Goal: Transaction & Acquisition: Purchase product/service

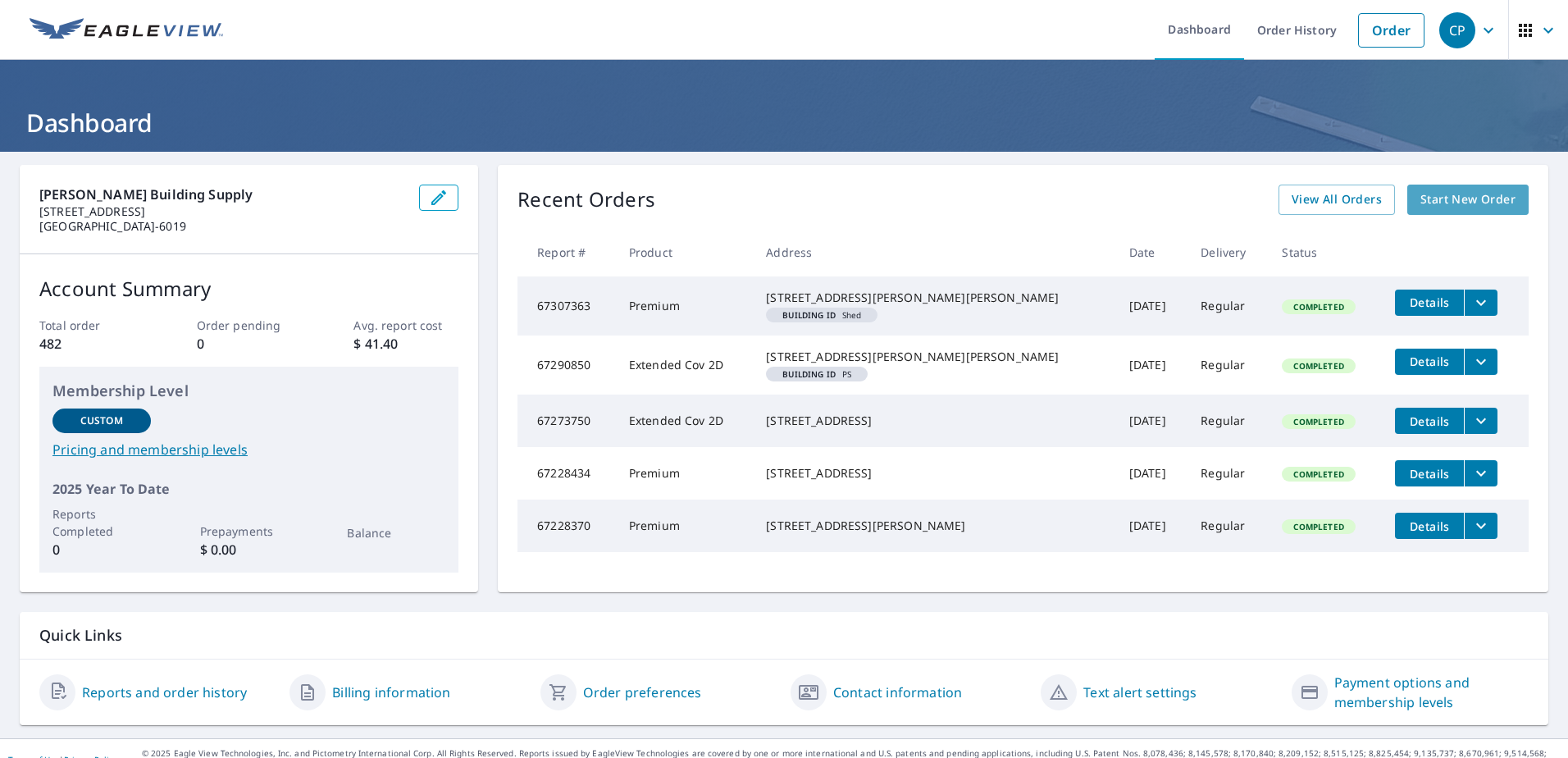
click at [1429, 206] on span "Start New Order" at bounding box center [1468, 200] width 95 height 21
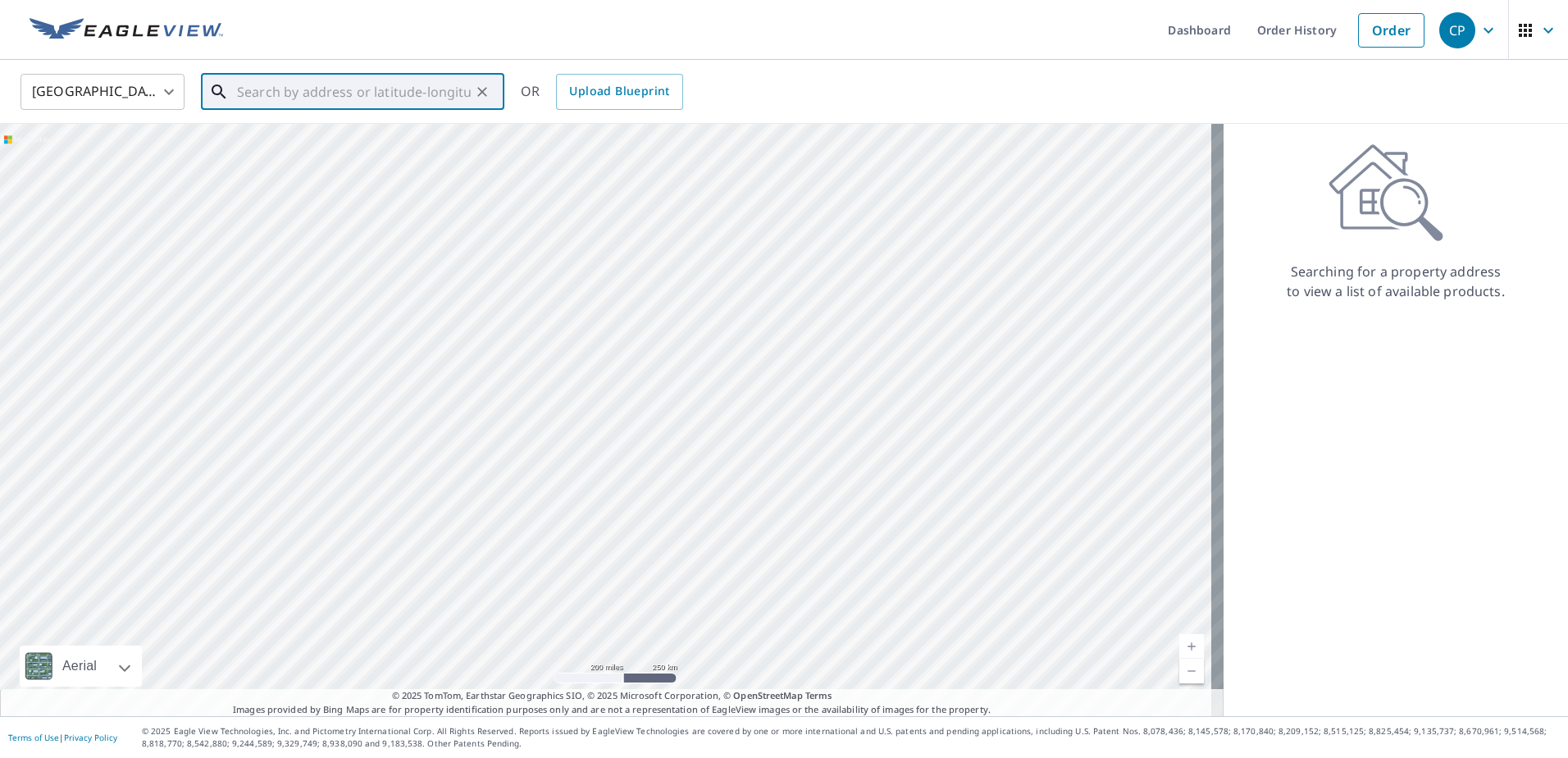
click at [303, 81] on input "text" at bounding box center [353, 92] width 233 height 46
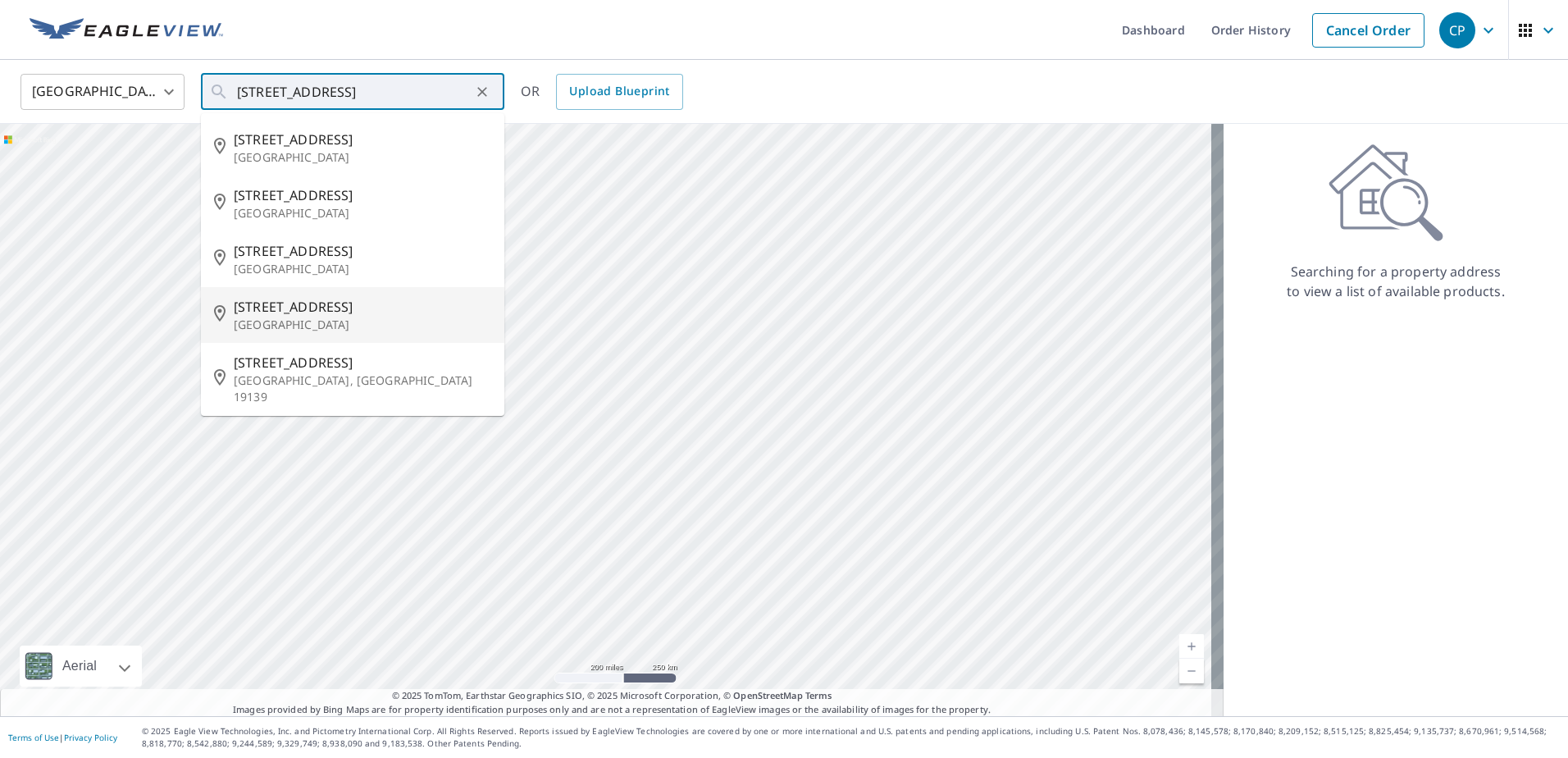
type input "[STREET_ADDRESS]"
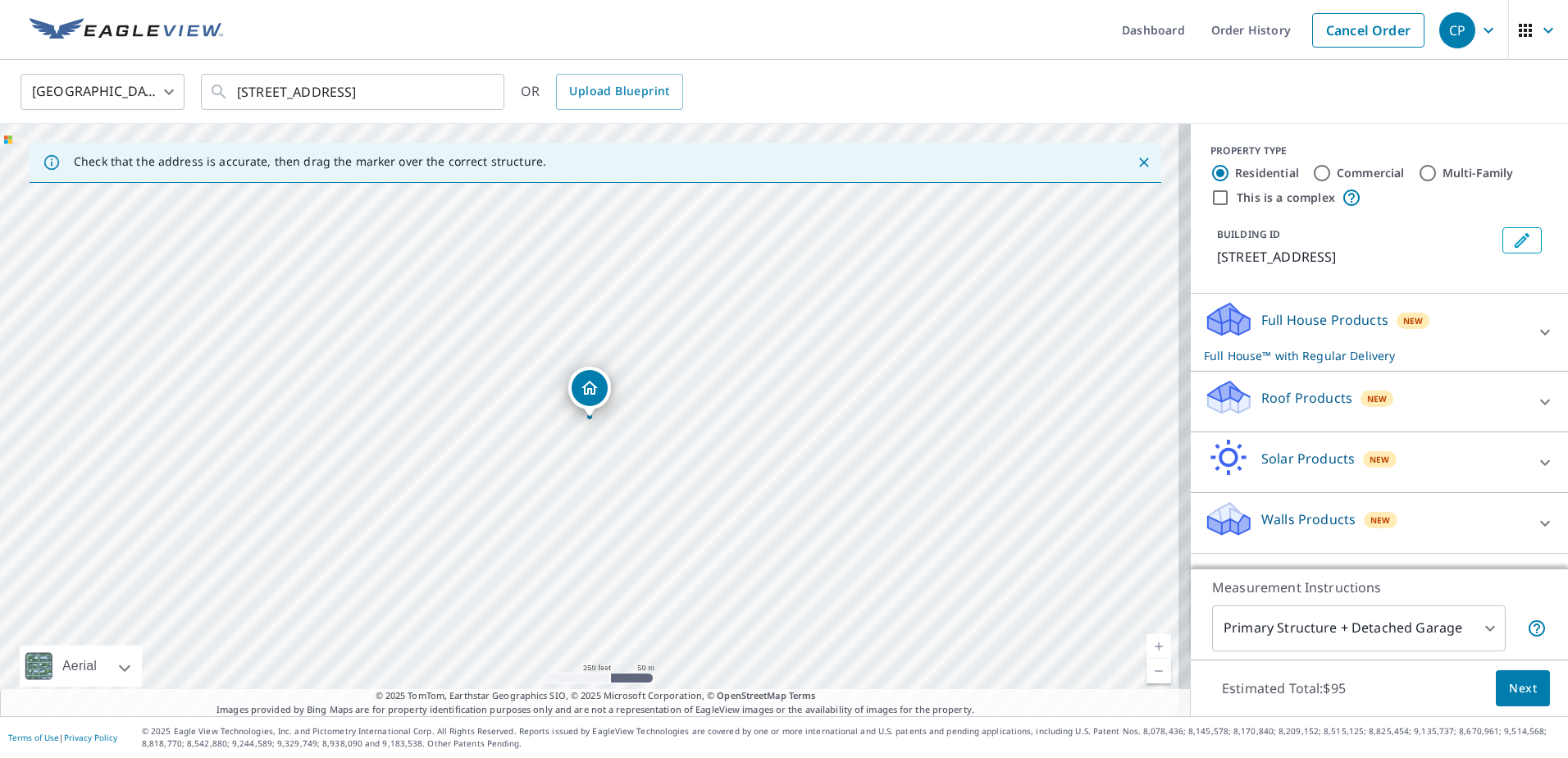
click at [1535, 393] on icon at bounding box center [1545, 403] width 20 height 20
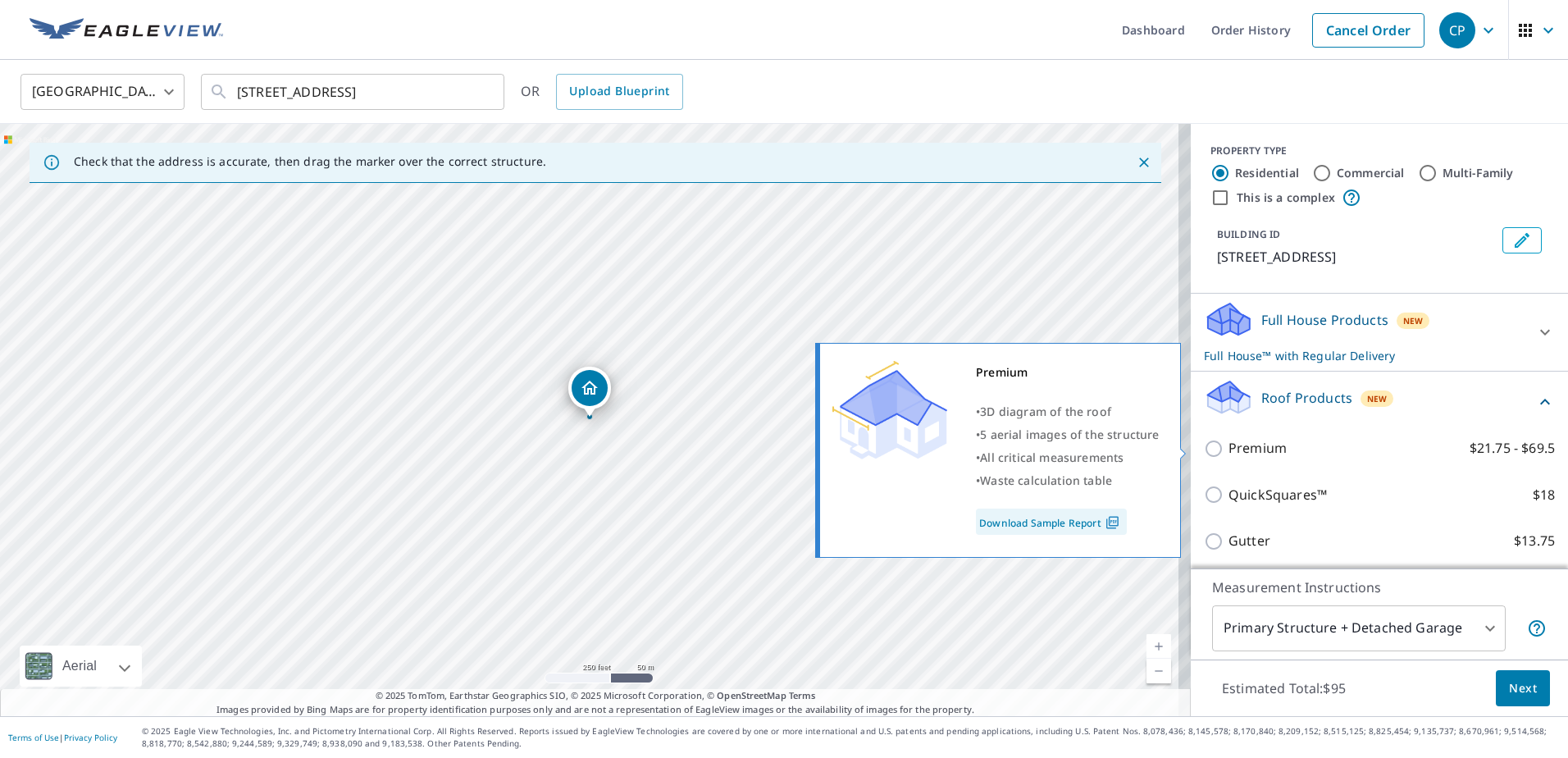
click at [1238, 456] on p "Premium" at bounding box center [1257, 448] width 58 height 21
click at [1228, 456] on input "Premium $21.75 - $69.5" at bounding box center [1216, 449] width 25 height 20
checkbox input "true"
checkbox input "false"
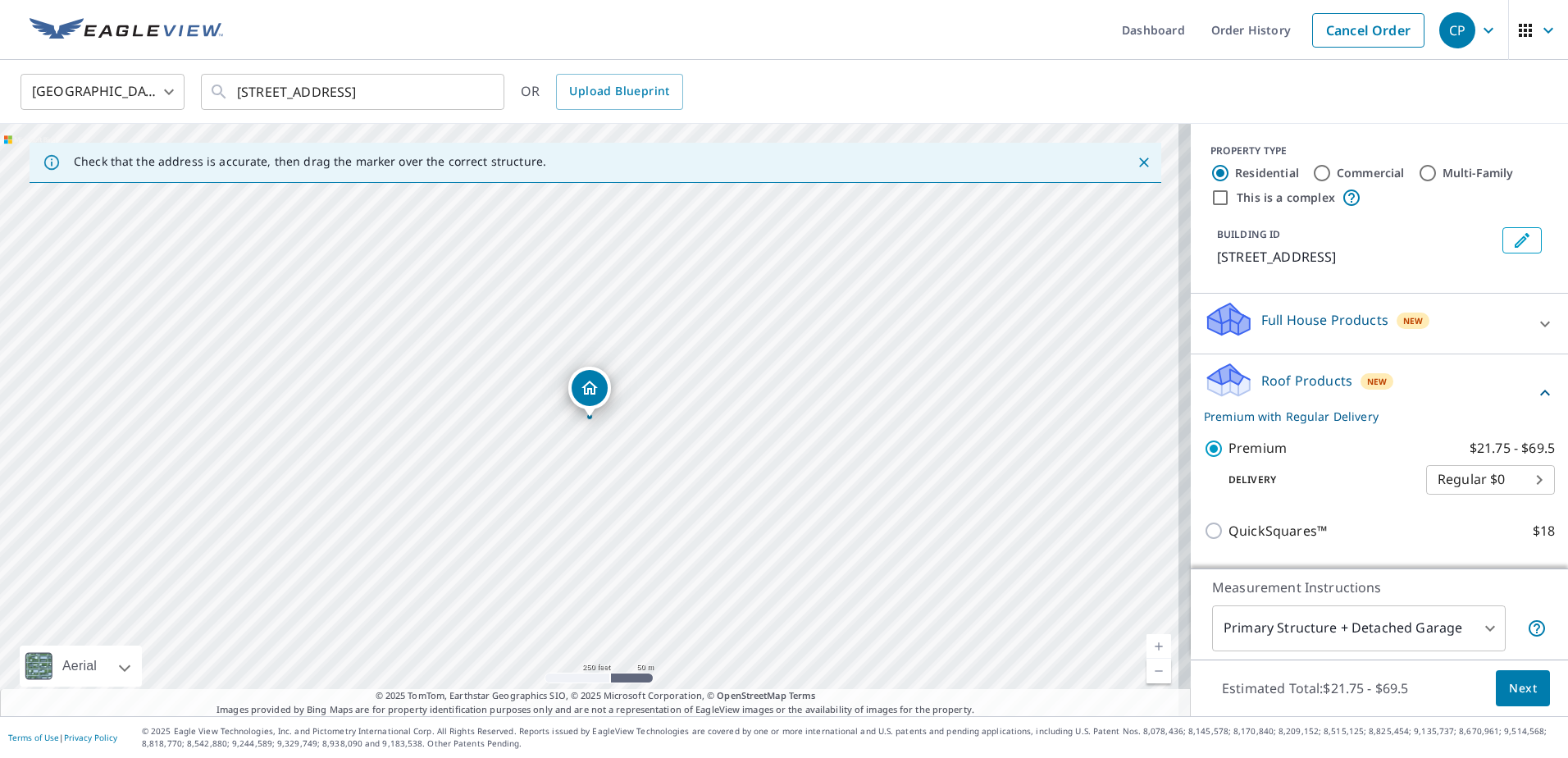
click at [1509, 694] on span "Next" at bounding box center [1523, 689] width 28 height 21
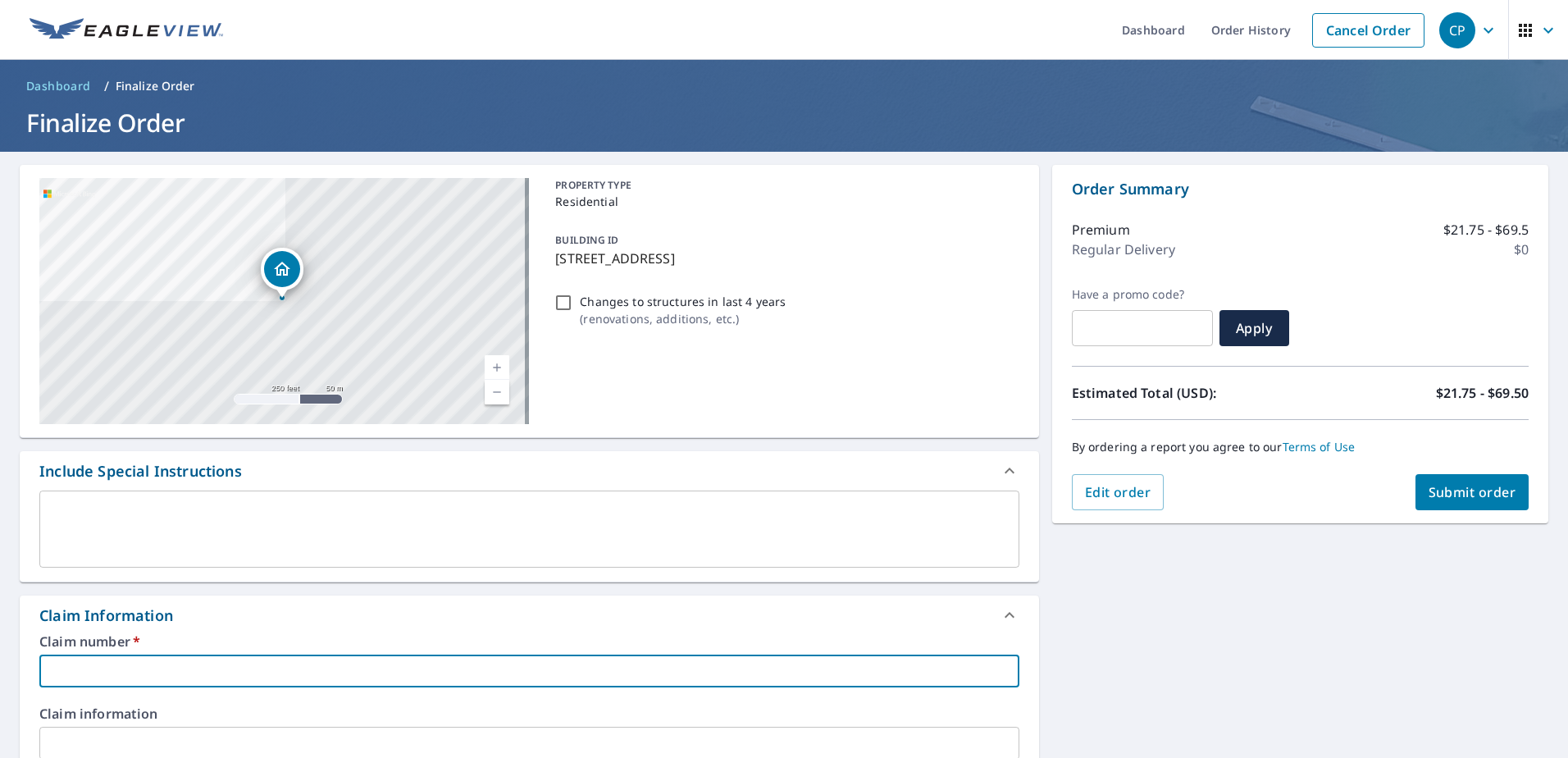
click at [222, 662] on input "text" at bounding box center [529, 671] width 980 height 33
type input "7"
checkbox input "true"
type input "78"
checkbox input "true"
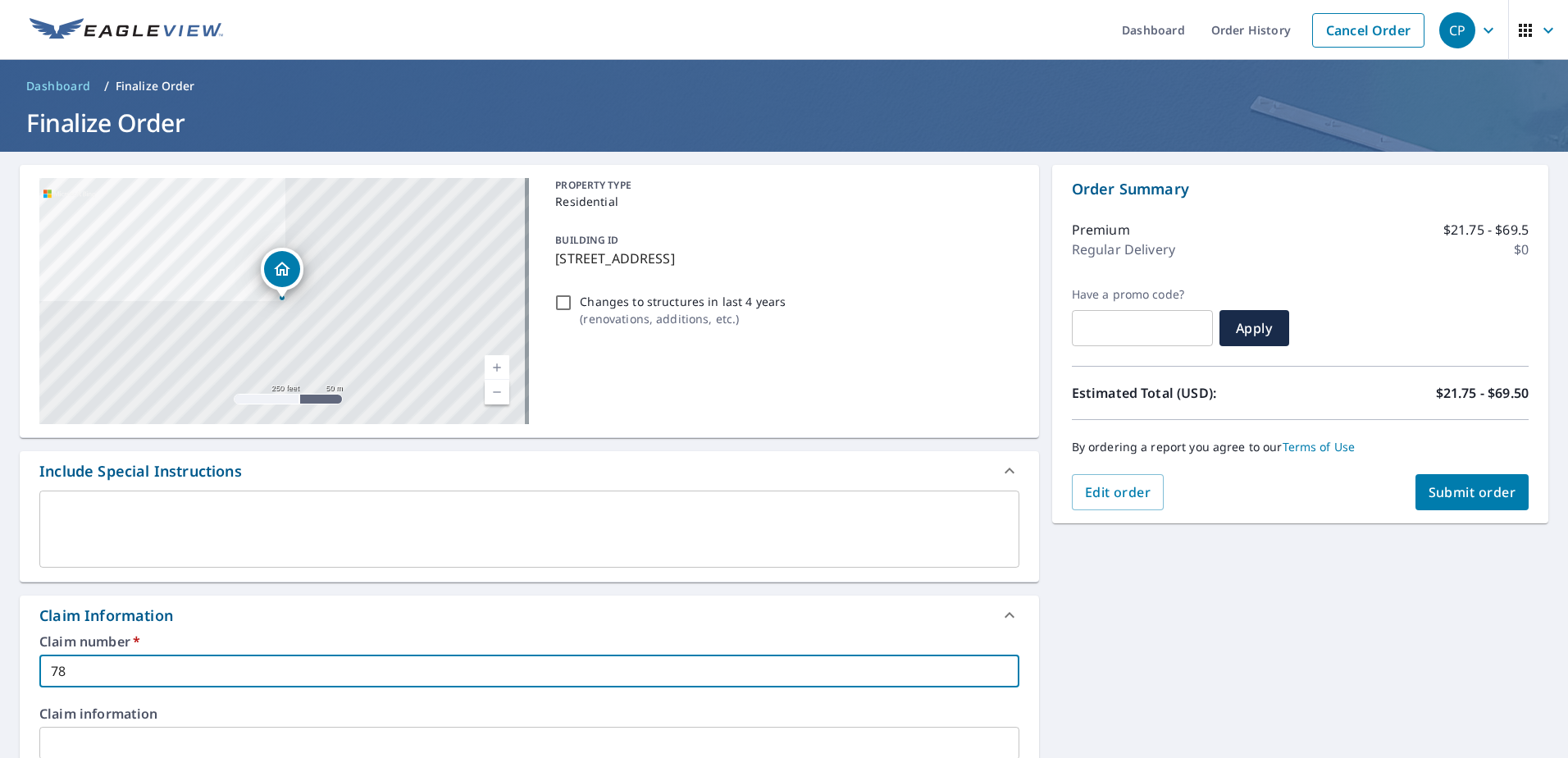
type input "789"
checkbox input "true"
type input "7890"
checkbox input "true"
type input "78909"
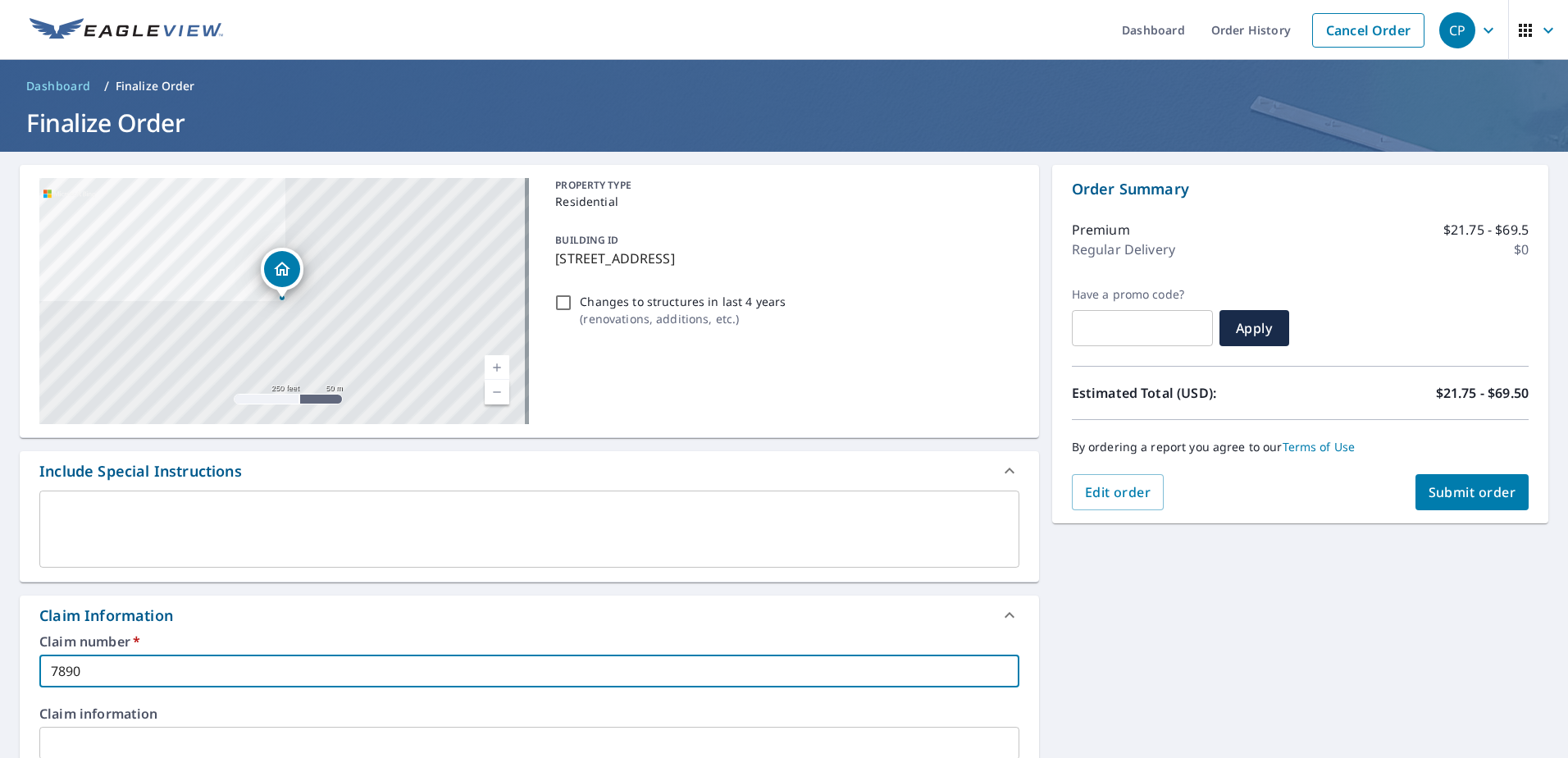
checkbox input "true"
type input "789090"
checkbox input "true"
type input "7890903"
checkbox input "true"
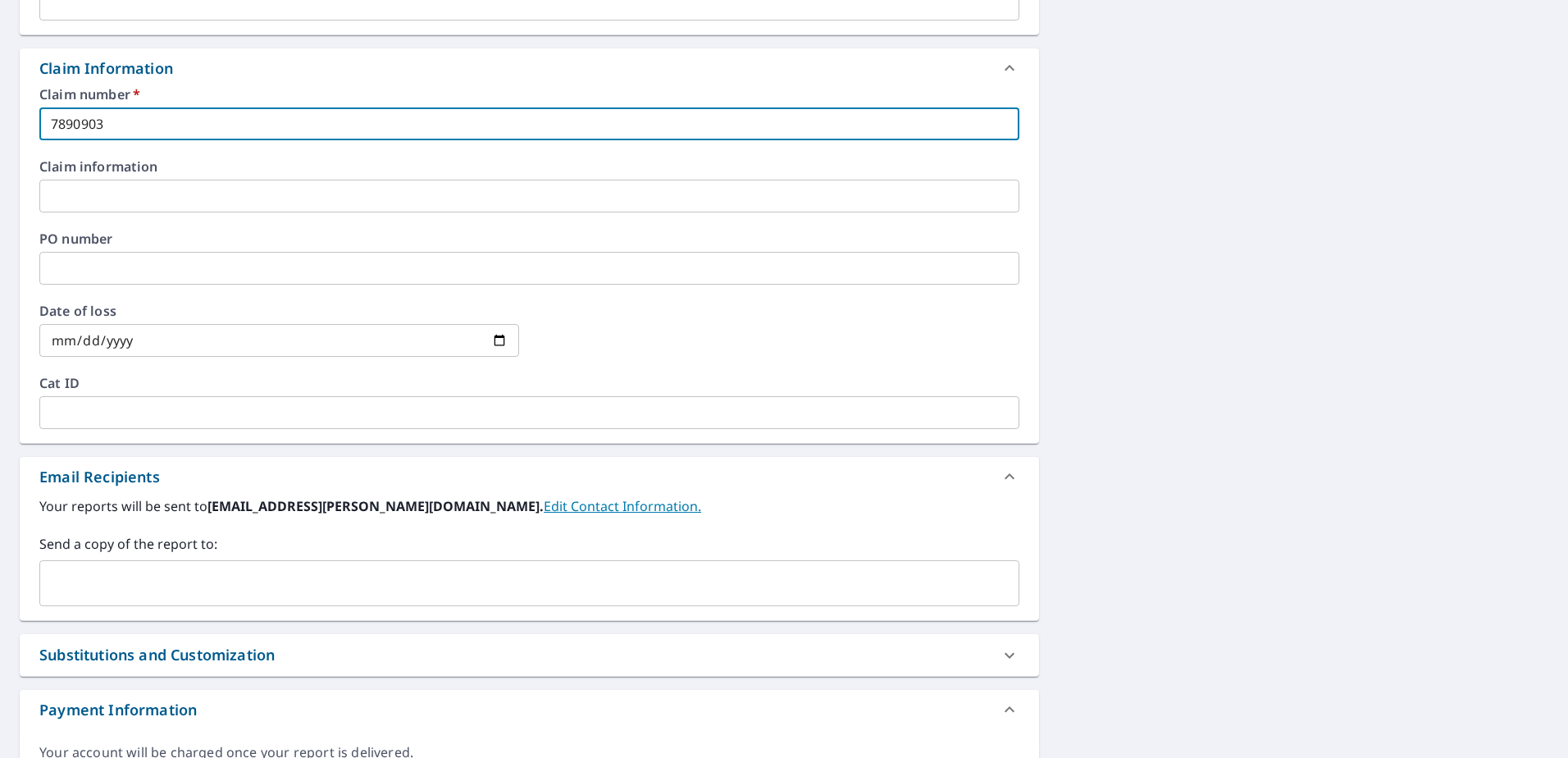
scroll to position [639, 0]
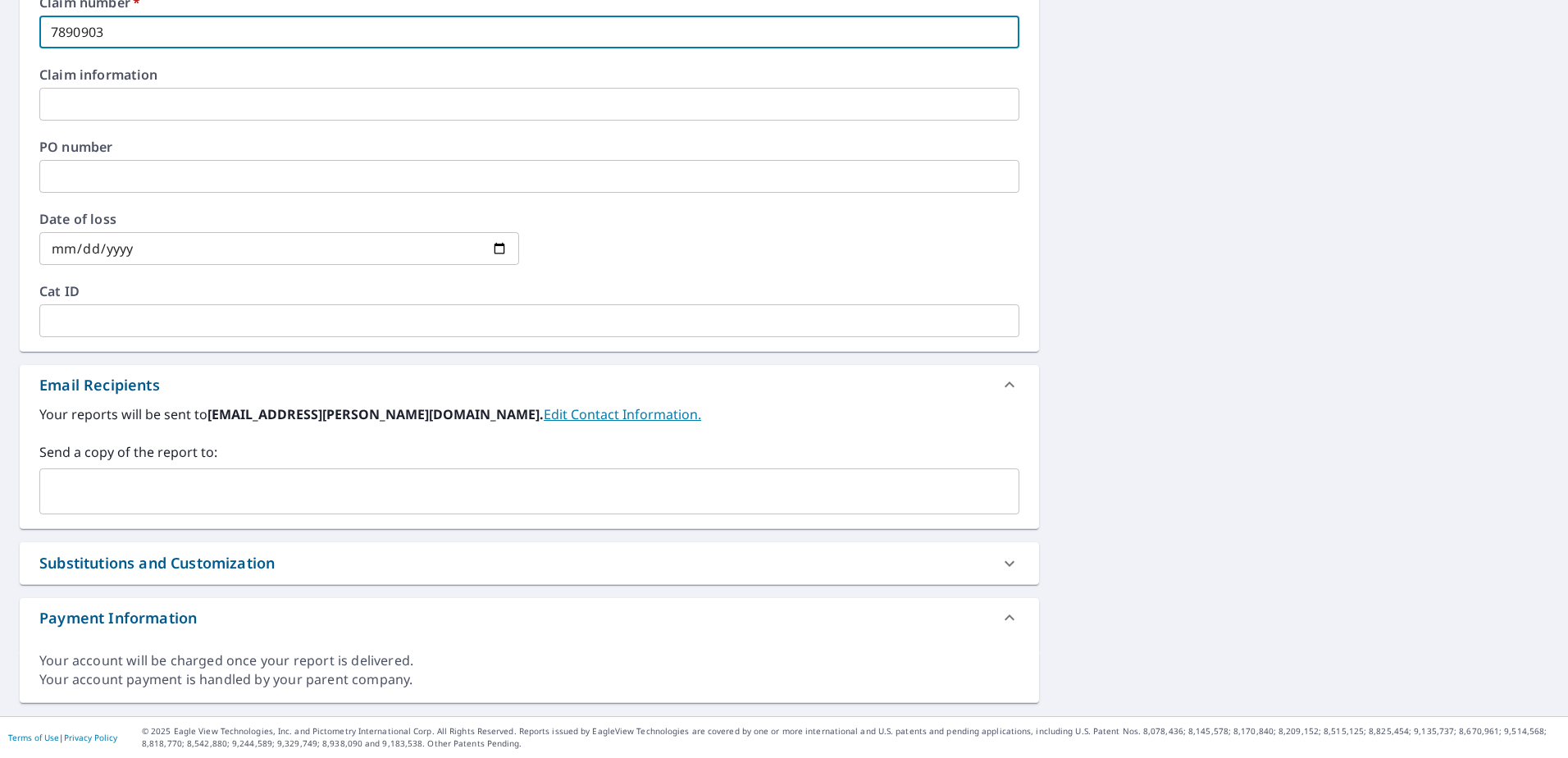
type input "7890903"
click at [135, 485] on input "text" at bounding box center [516, 492] width 940 height 31
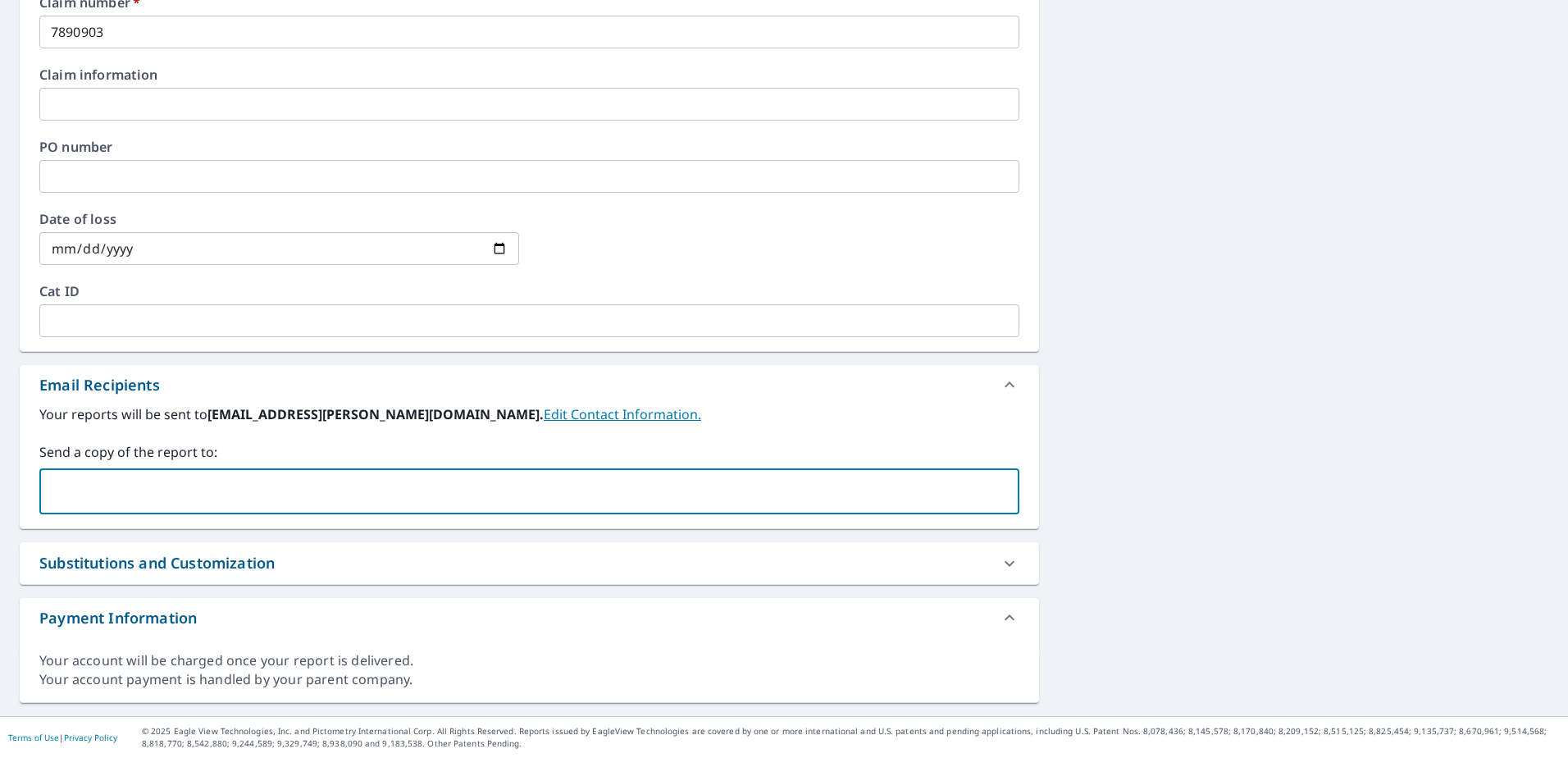
paste input "[PERSON_NAME][EMAIL_ADDRESS][DOMAIN_NAME]"
type input "[PERSON_NAME][EMAIL_ADDRESS][DOMAIN_NAME]"
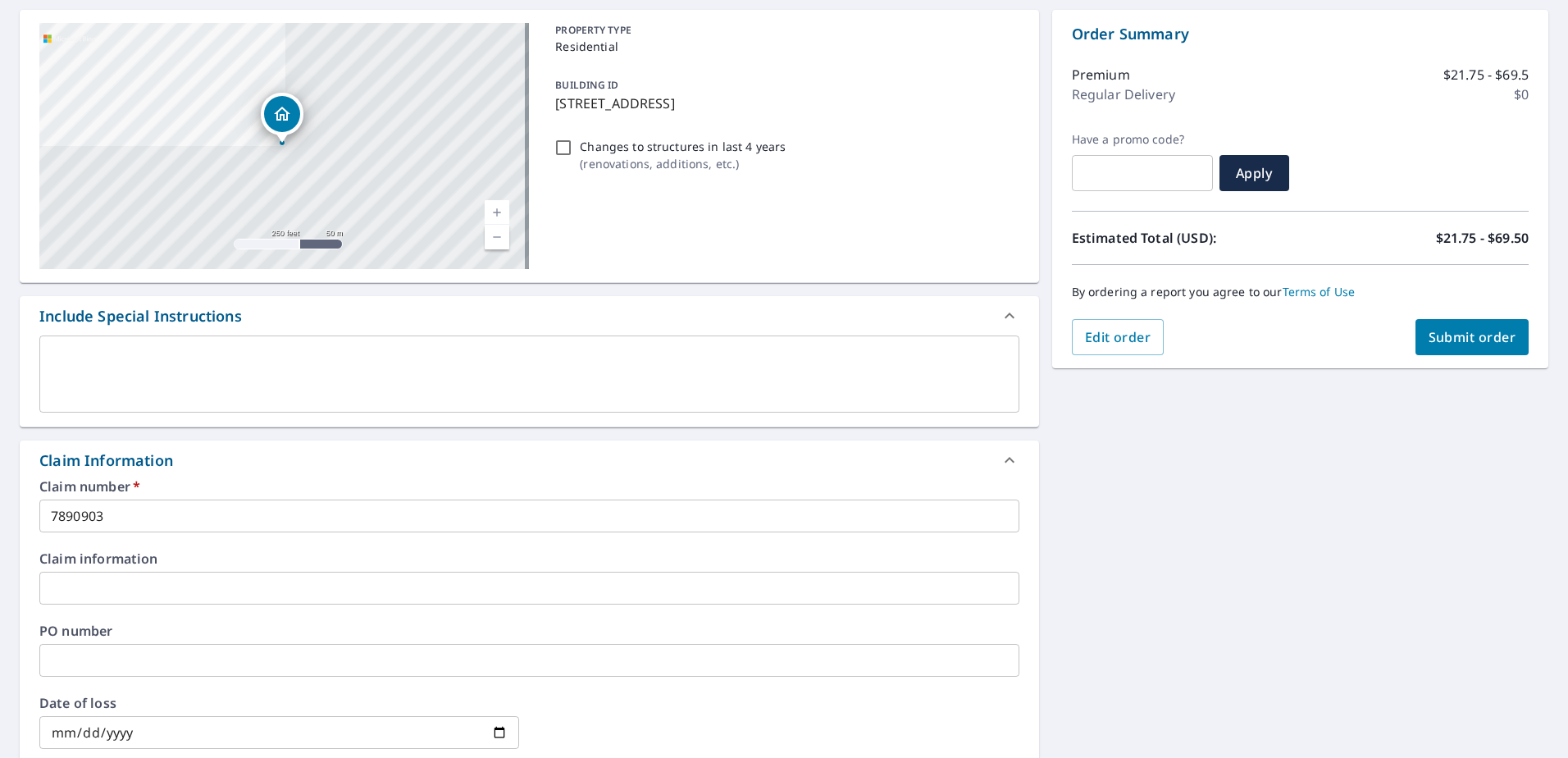
scroll to position [0, 0]
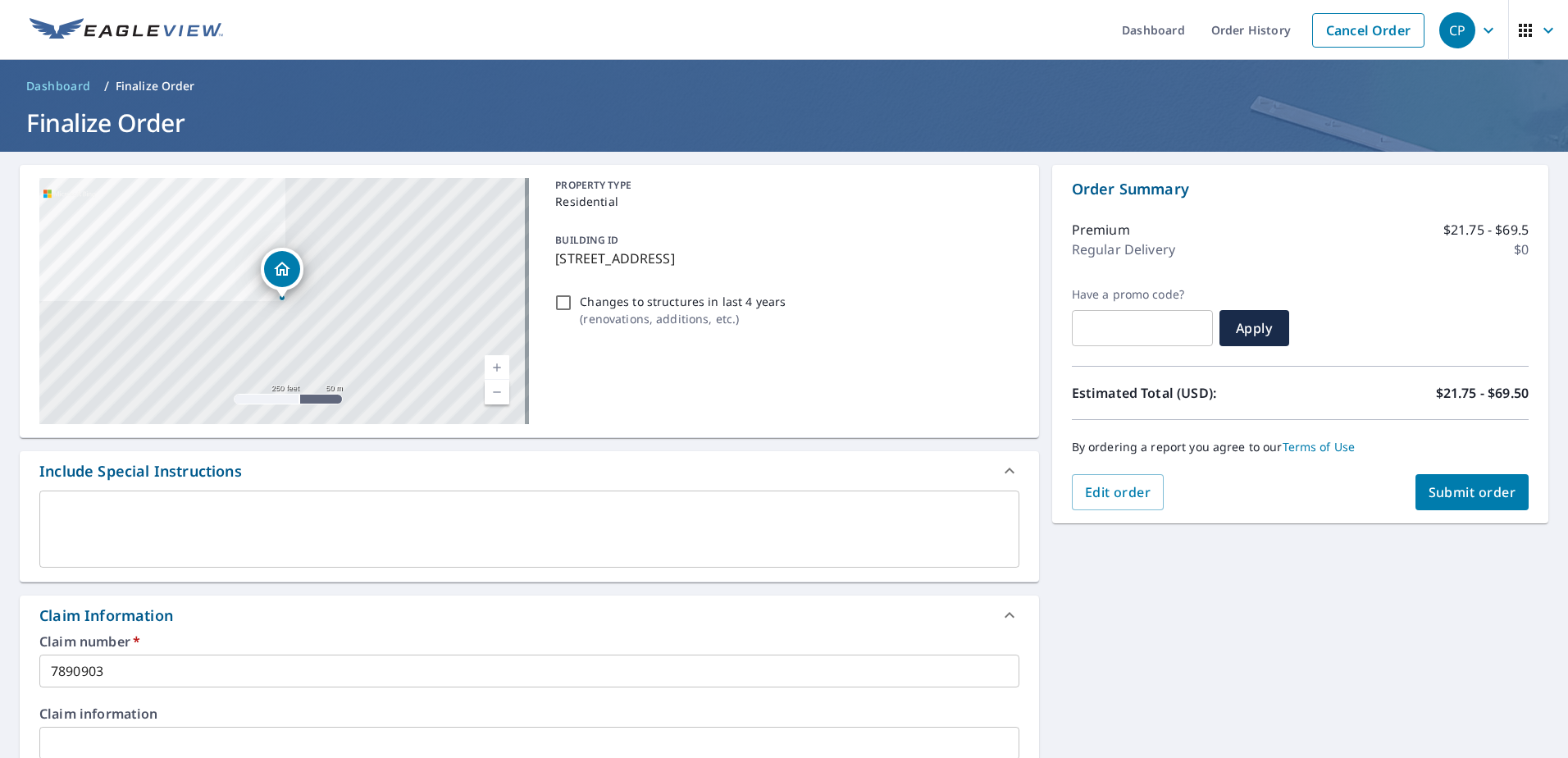
click at [1500, 485] on span "Submit order" at bounding box center [1473, 493] width 88 height 18
checkbox input "true"
